Goal: Complete application form

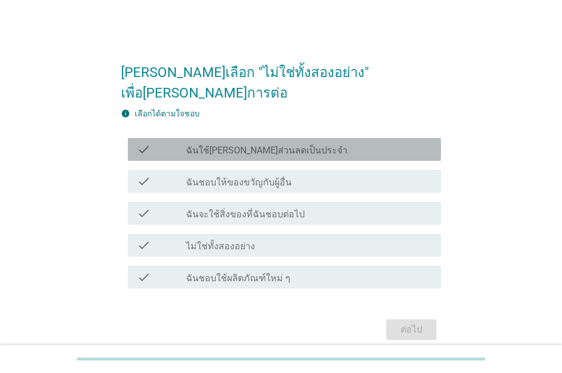
click at [269, 145] on label "ฉันใช้[PERSON_NAME]ส่วนลดเป็นประจำ" at bounding box center [267, 150] width 162 height 11
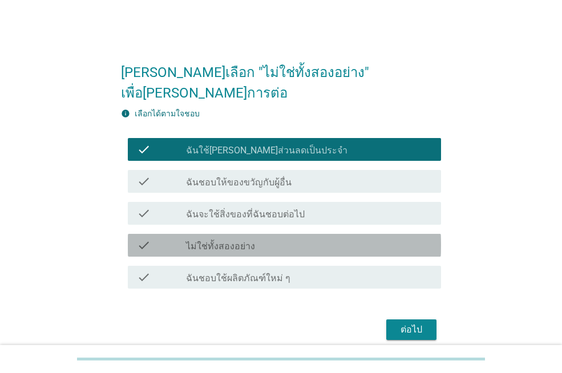
click at [326, 239] on div "check_box_outline_blank ไม่ใช่ทั้งสองอย่าง" at bounding box center [309, 246] width 246 height 14
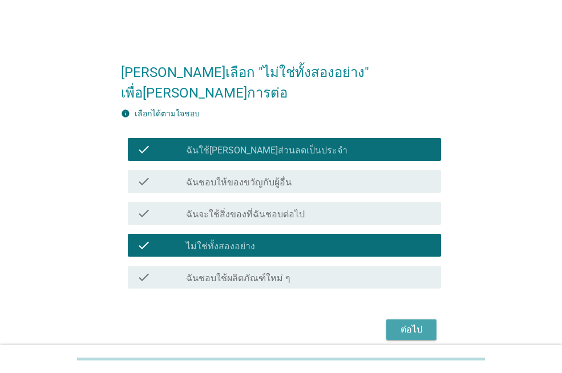
click at [431, 320] on button "ต่อไป" at bounding box center [411, 330] width 50 height 21
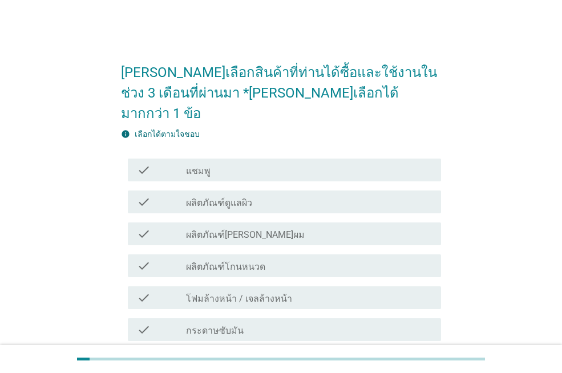
click at [232, 159] on div "check check_box_outline_blank แชมพู" at bounding box center [284, 170] width 313 height 23
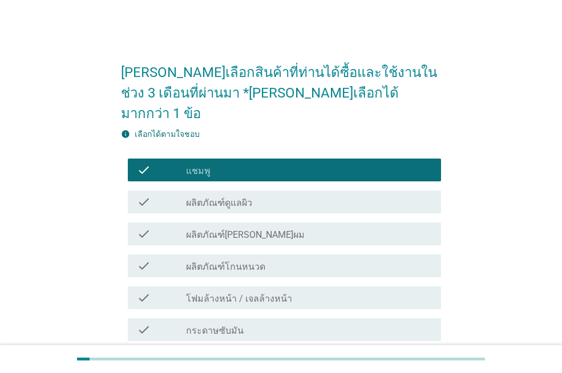
click at [236, 257] on div "check check_box_outline_blank ผลิตภัณฑ์โกนหนวด" at bounding box center [281, 266] width 320 height 32
click at [239, 325] on label "กระดาษซับมัน" at bounding box center [215, 330] width 58 height 11
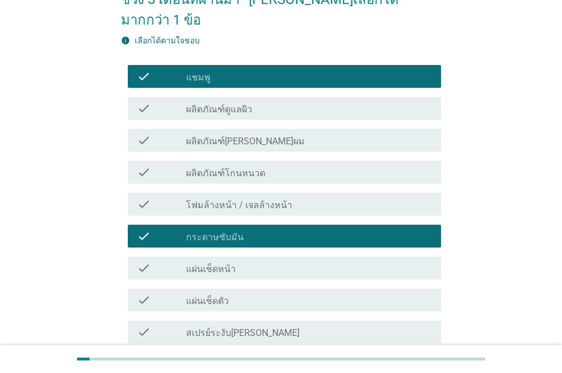
scroll to position [171, 0]
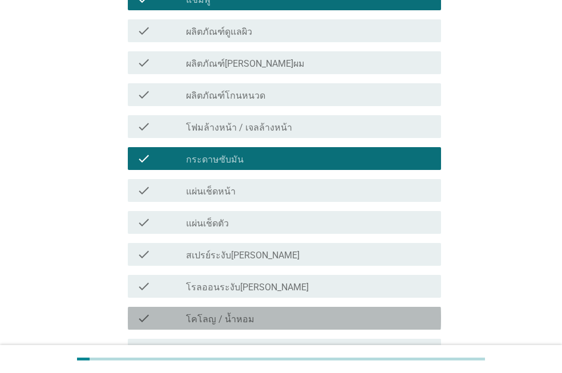
click at [354, 312] on div "check_box_outline_blank โคโลญ / น้ำหอม" at bounding box center [309, 319] width 246 height 14
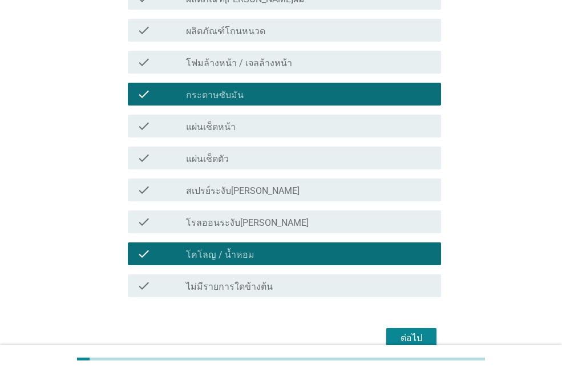
scroll to position [272, 0]
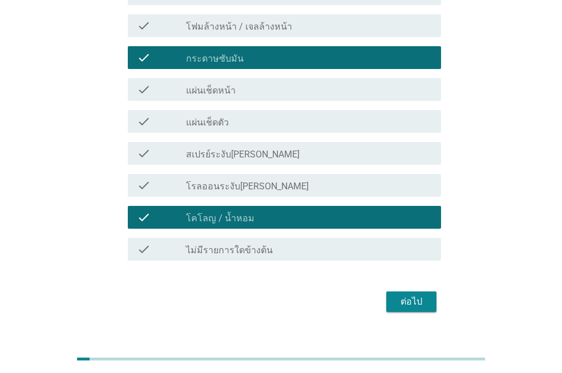
click at [292, 147] on div "check_box_outline_blank สเปรย์ระงับ[PERSON_NAME]" at bounding box center [309, 154] width 246 height 14
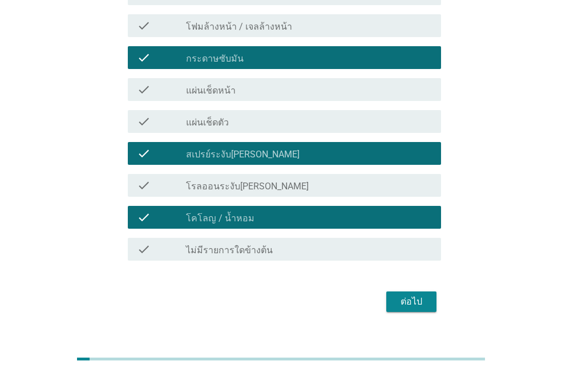
click at [411, 295] on div "ต่อไป" at bounding box center [412, 302] width 32 height 14
